Goal: Browse casually: Explore the website without a specific task or goal

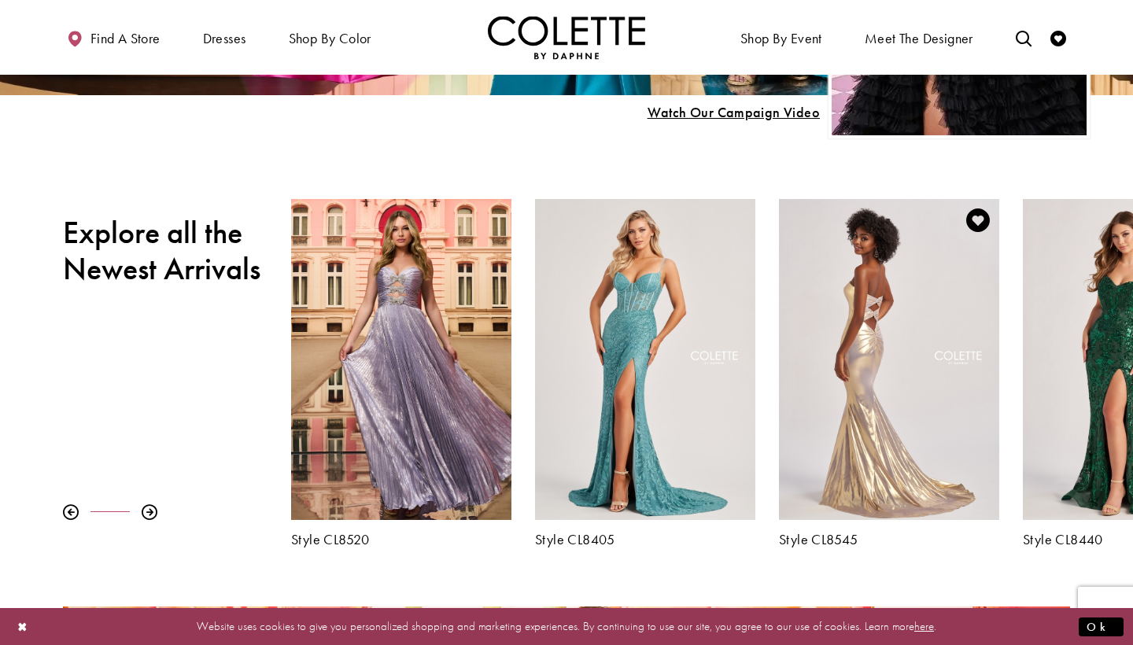
scroll to position [445, 0]
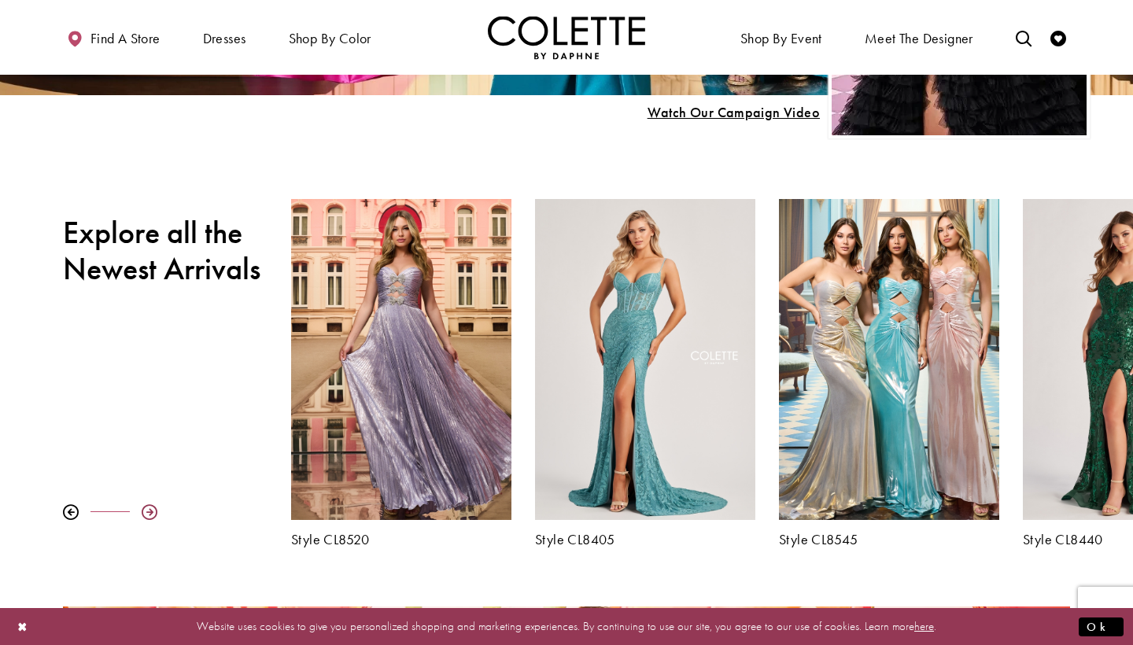
click at [142, 513] on div at bounding box center [150, 513] width 16 height 16
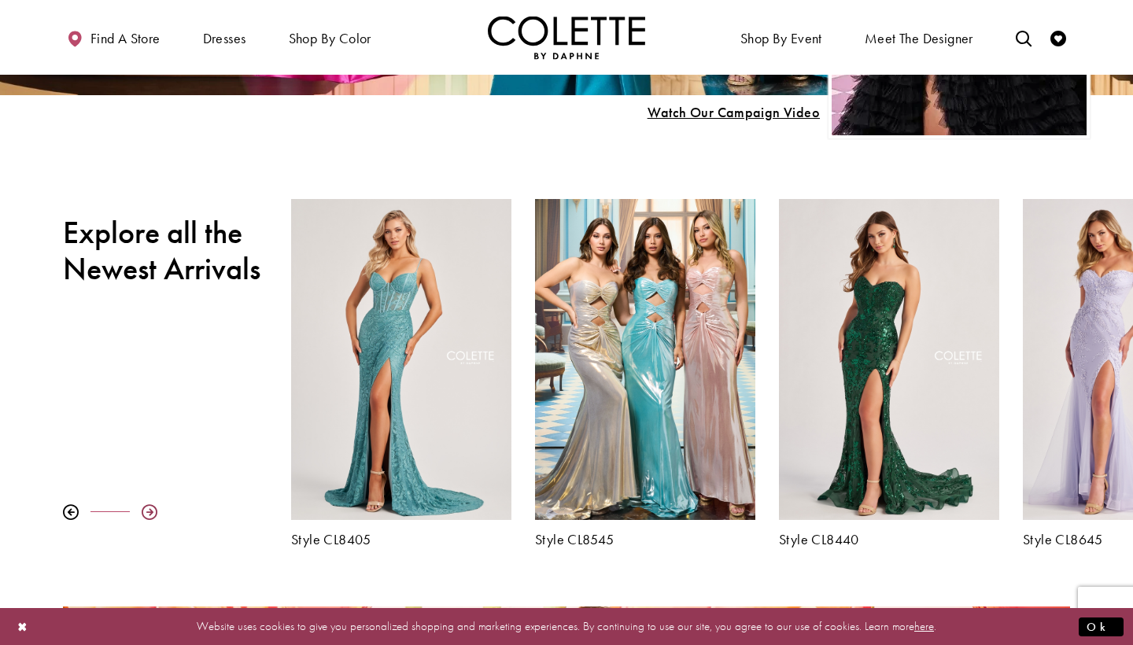
click at [142, 513] on div at bounding box center [150, 513] width 16 height 16
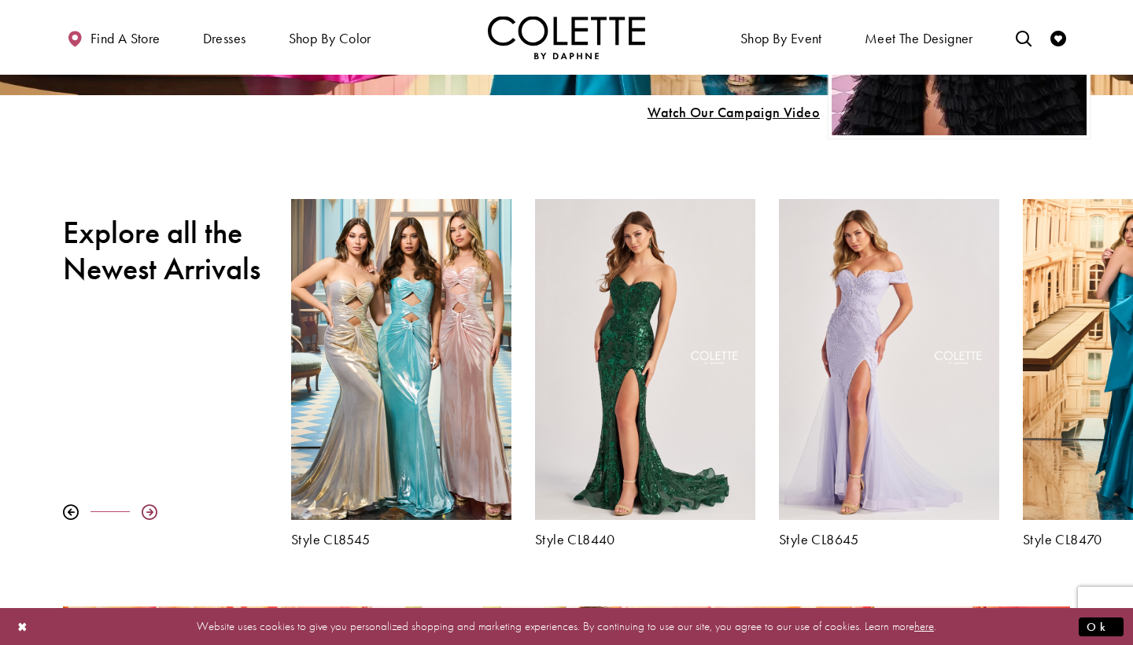
click at [142, 513] on div at bounding box center [150, 513] width 16 height 16
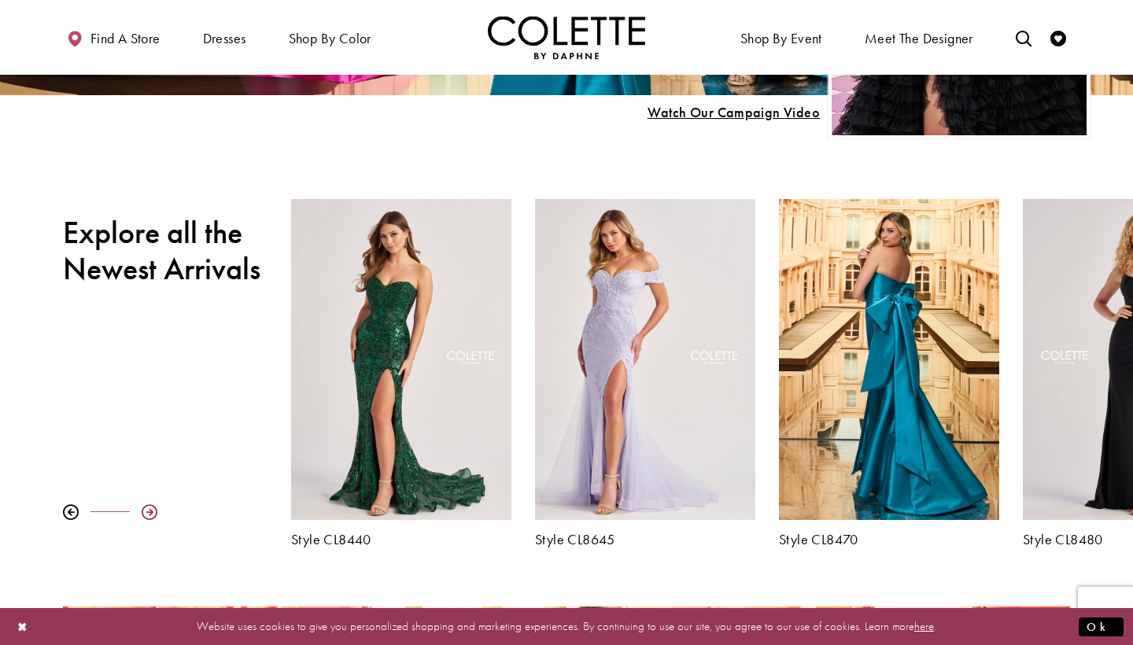
click at [142, 513] on div at bounding box center [150, 513] width 16 height 16
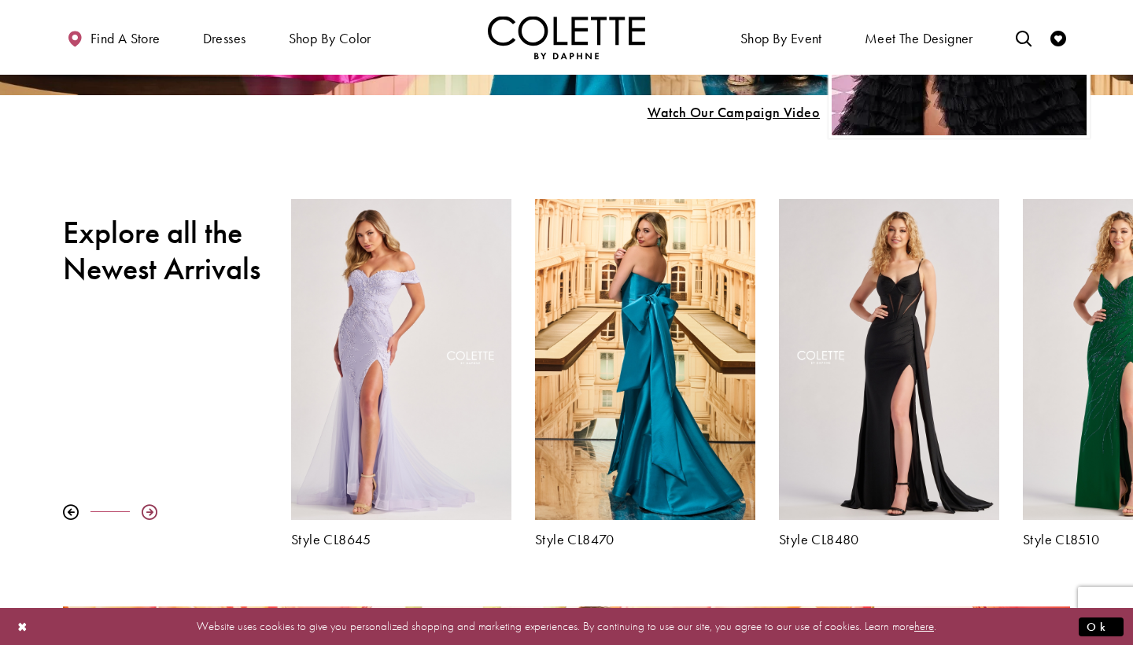
click at [142, 513] on div at bounding box center [150, 513] width 16 height 16
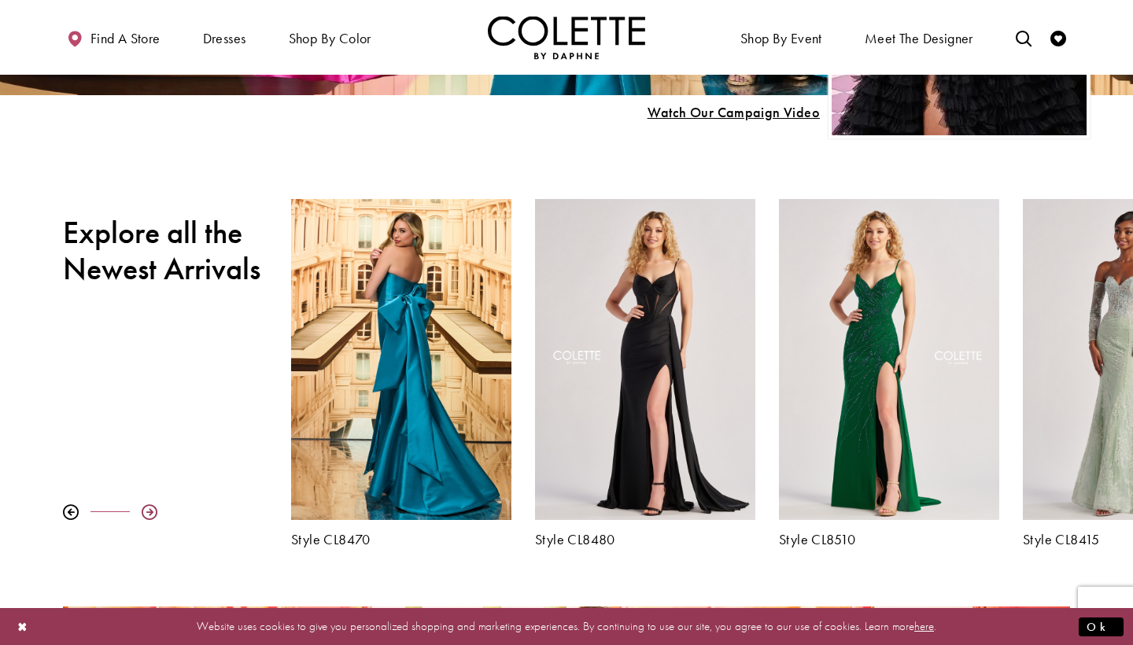
click at [142, 513] on div at bounding box center [150, 513] width 16 height 16
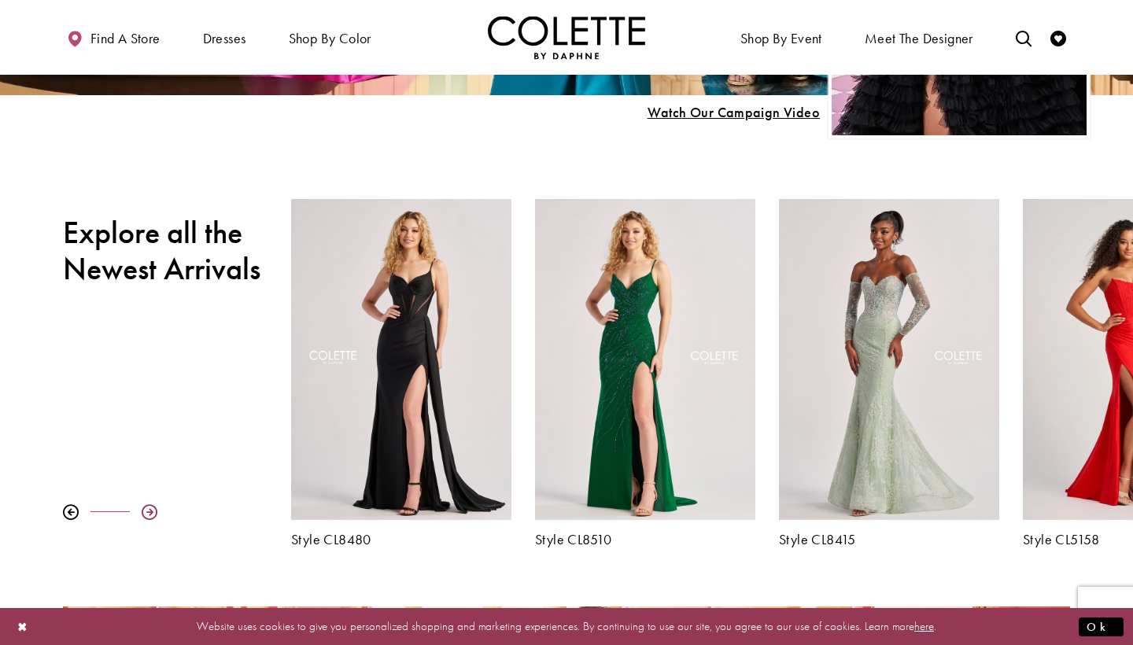
click at [142, 512] on div at bounding box center [150, 513] width 16 height 16
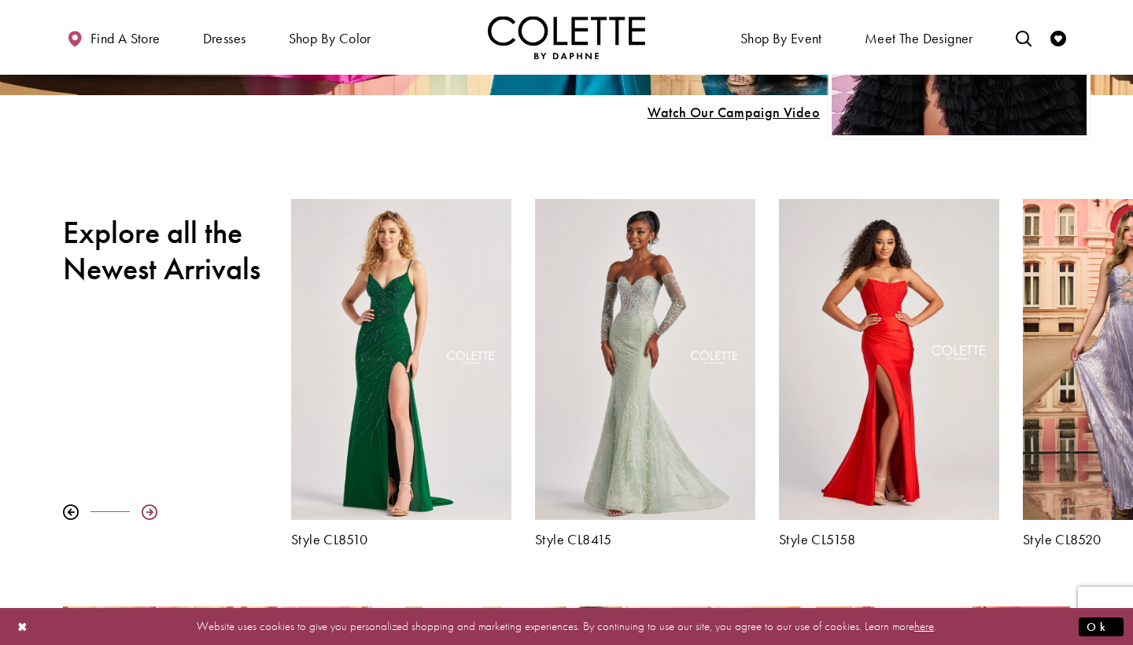
click at [143, 513] on div at bounding box center [150, 513] width 16 height 16
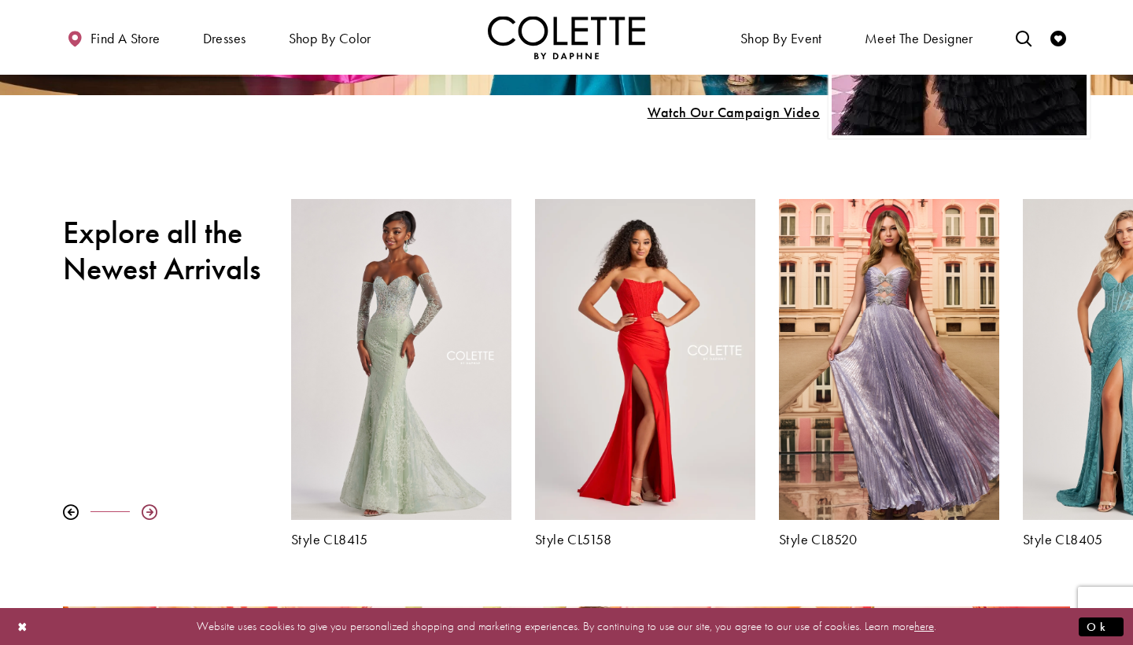
click at [143, 512] on div at bounding box center [150, 513] width 16 height 16
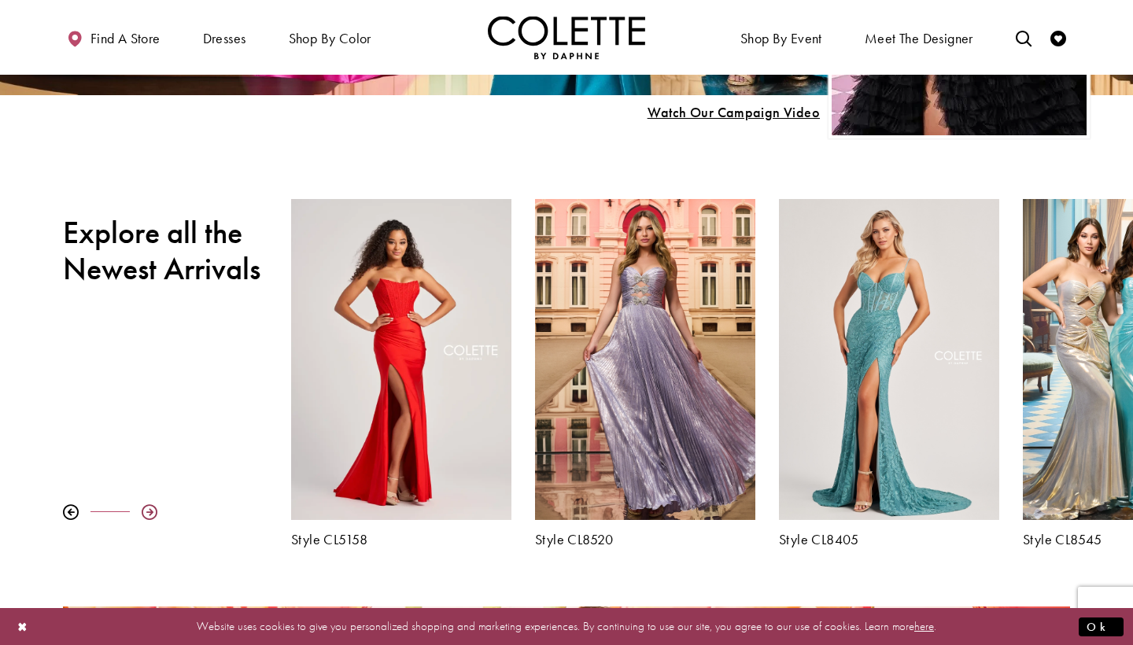
click at [144, 512] on div at bounding box center [150, 513] width 16 height 16
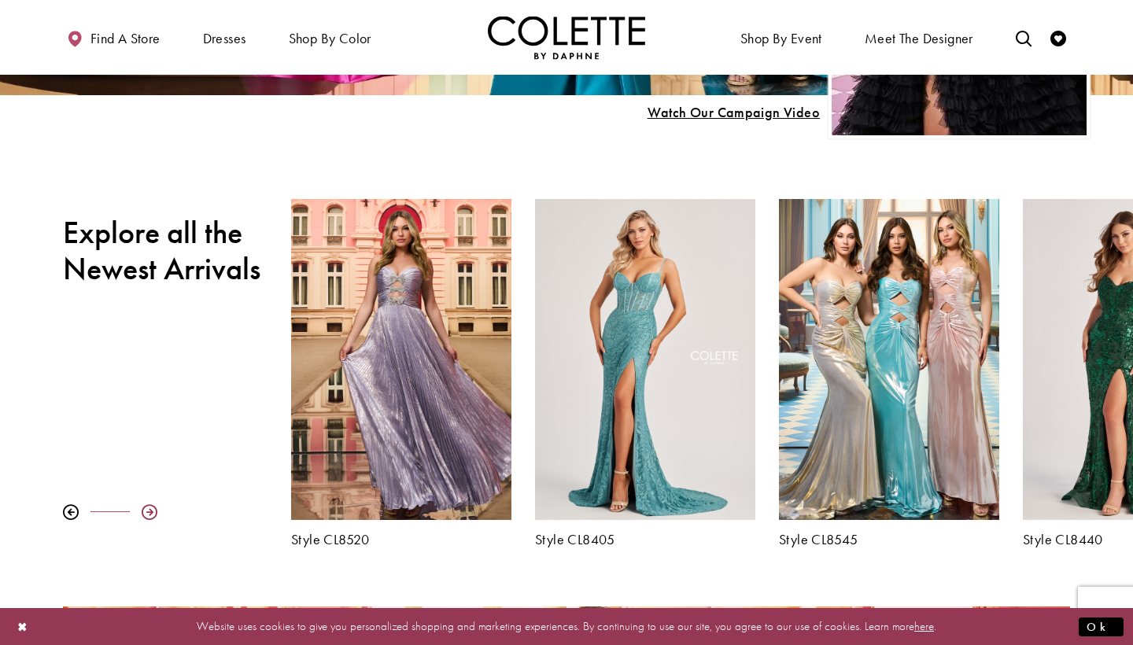
click at [144, 512] on div at bounding box center [150, 513] width 16 height 16
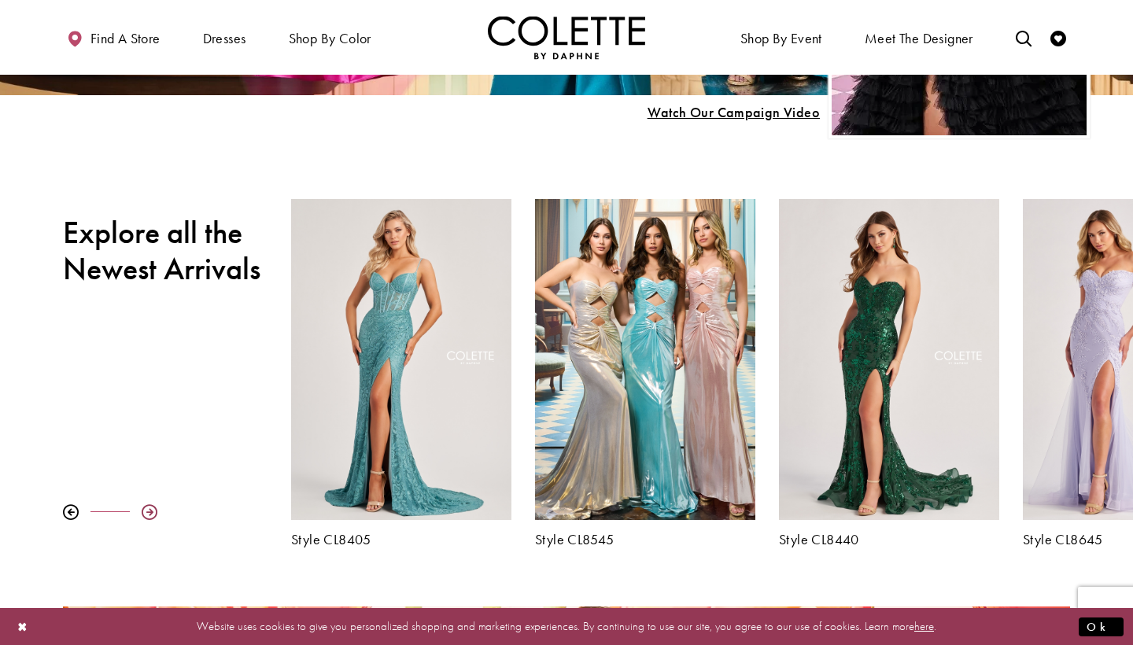
click at [144, 512] on div at bounding box center [150, 513] width 16 height 16
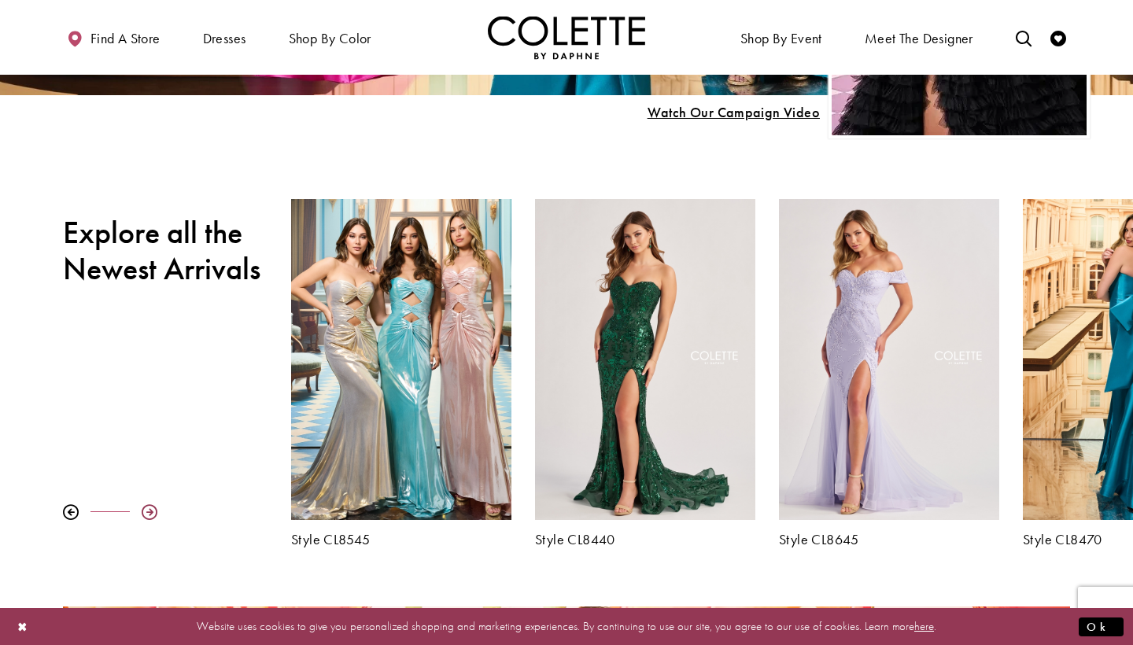
click at [144, 512] on div at bounding box center [150, 513] width 16 height 16
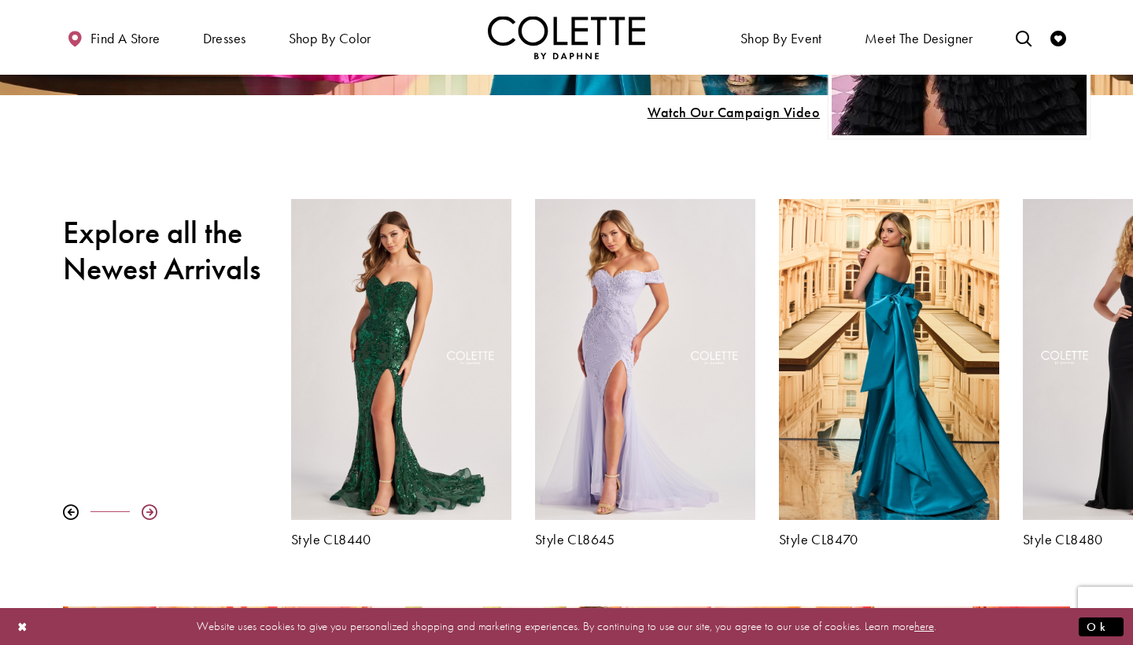
click at [144, 512] on div at bounding box center [150, 513] width 16 height 16
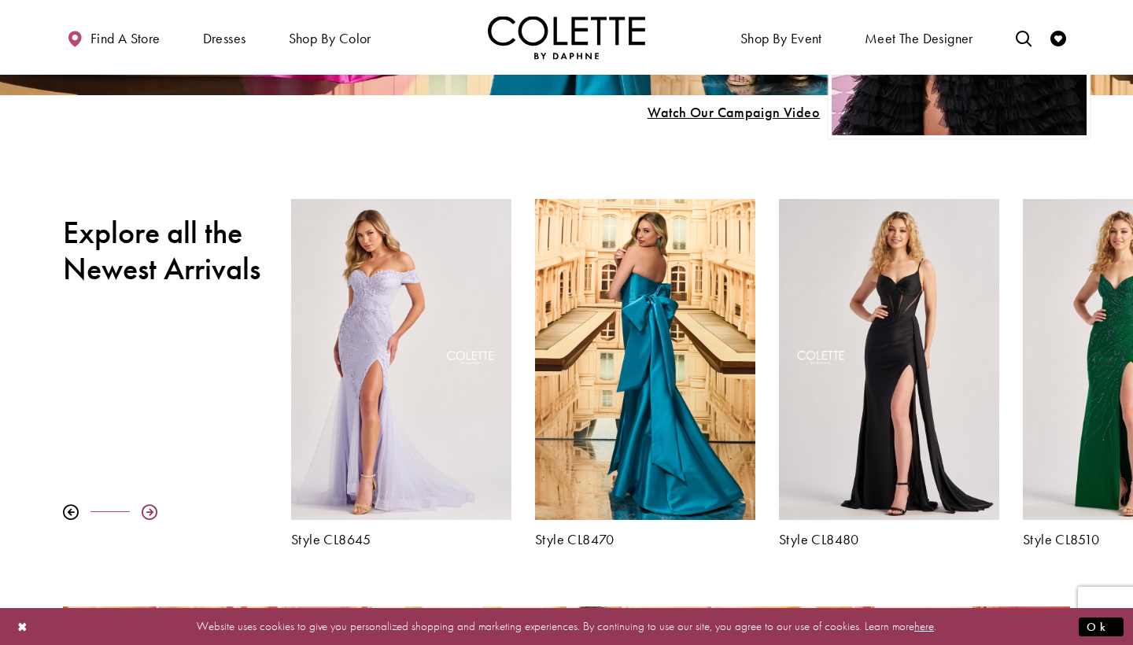
click at [144, 512] on div at bounding box center [150, 513] width 16 height 16
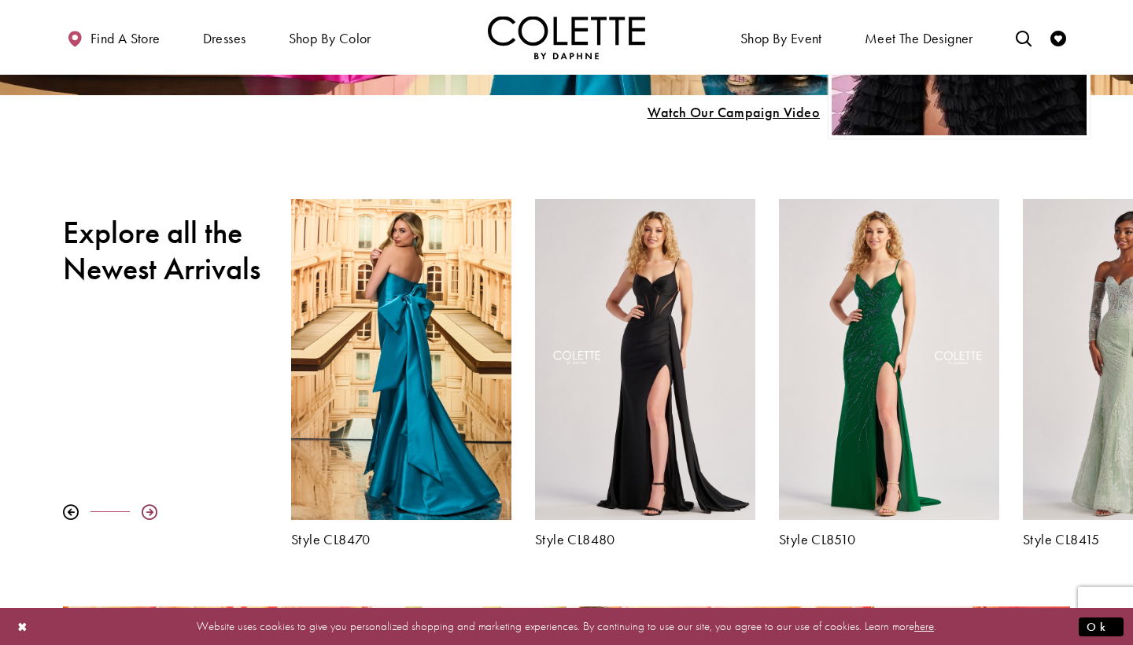
click at [144, 511] on div at bounding box center [150, 513] width 16 height 16
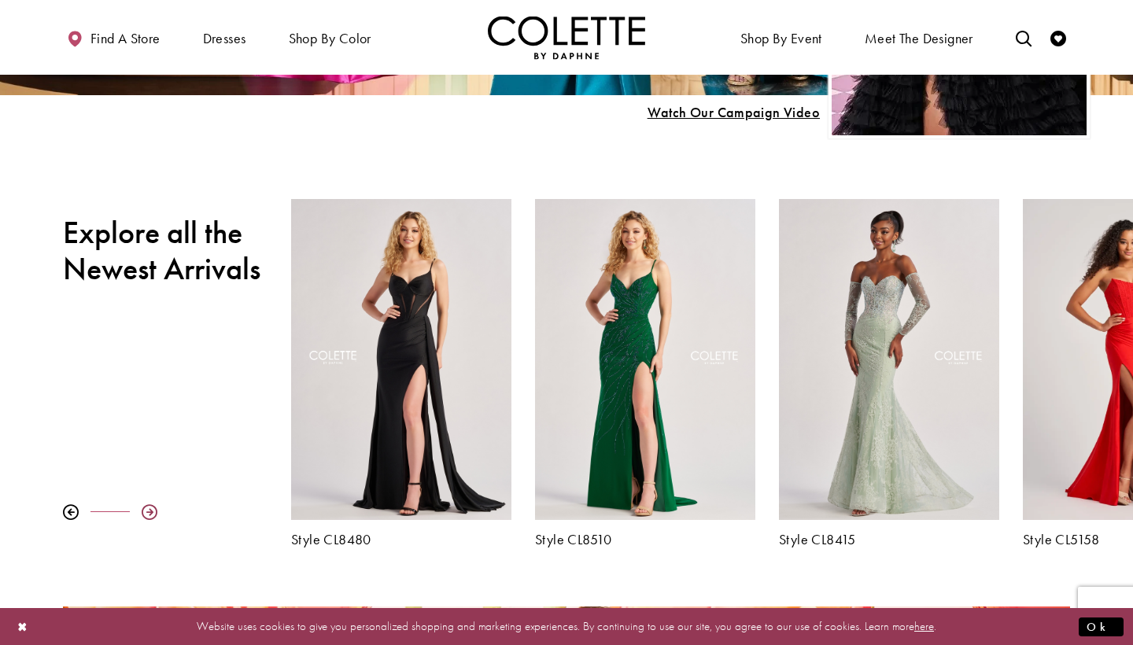
click at [144, 511] on div at bounding box center [150, 513] width 16 height 16
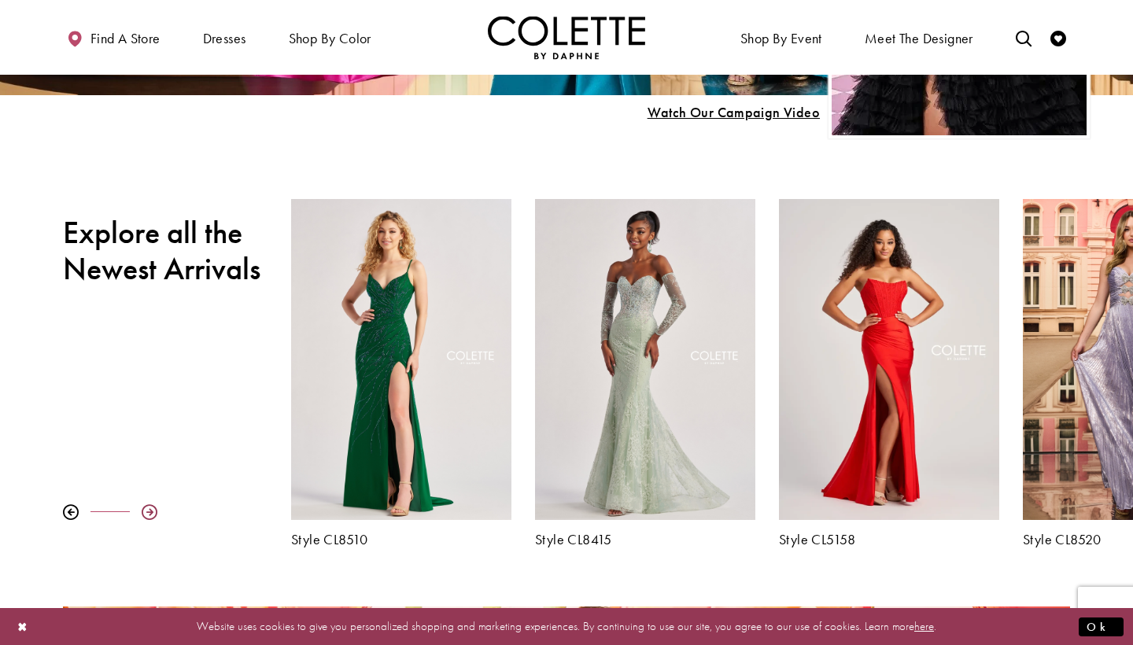
click at [144, 511] on div at bounding box center [150, 513] width 16 height 16
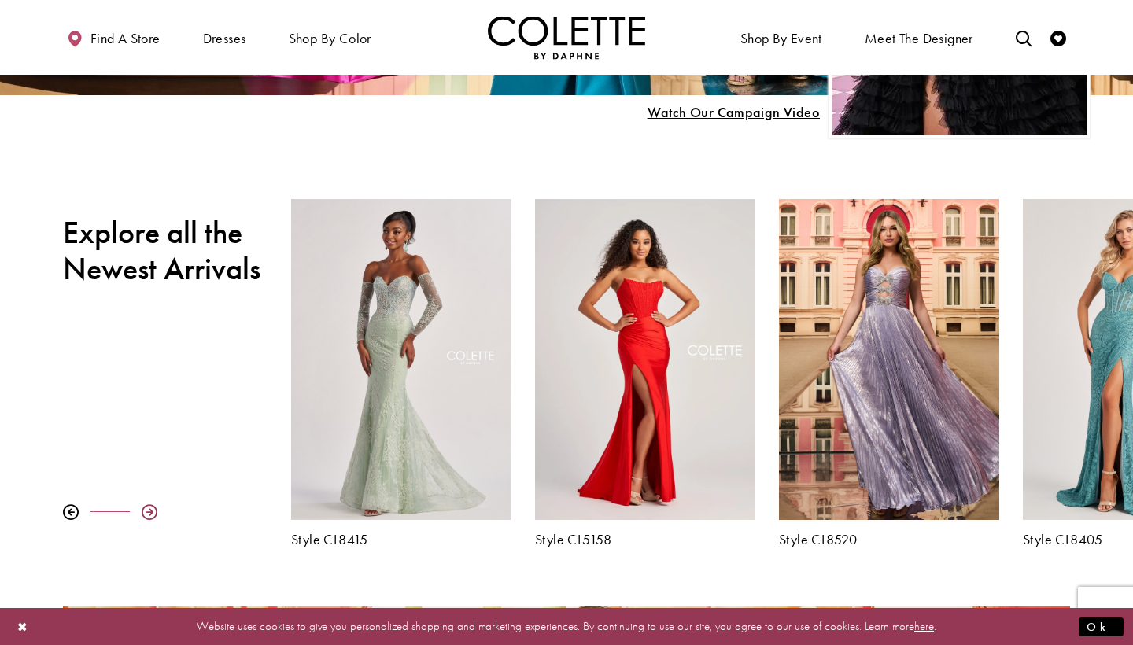
click at [144, 511] on div at bounding box center [150, 513] width 16 height 16
